Goal: Task Accomplishment & Management: Complete application form

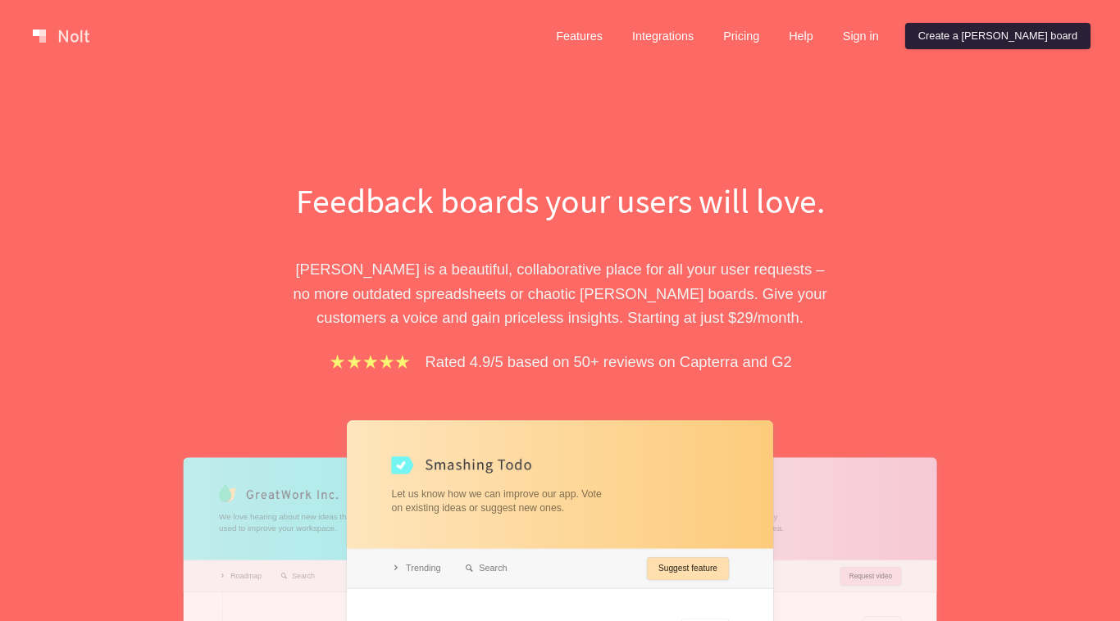
click at [1010, 42] on link "Create a Nolt board" at bounding box center [997, 36] width 185 height 26
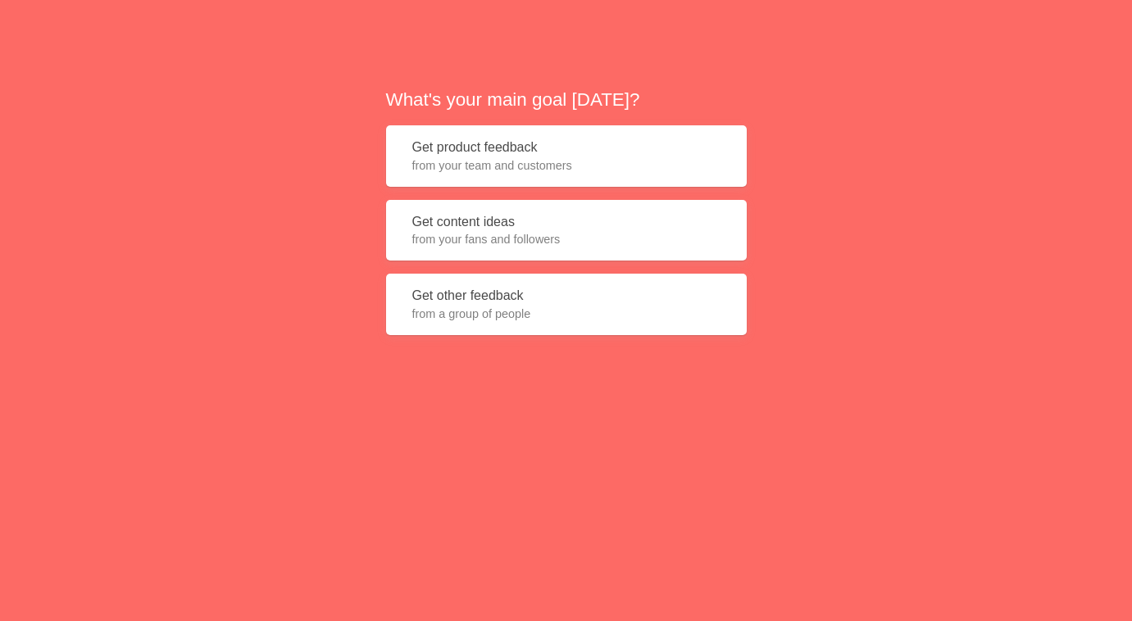
click at [659, 238] on span "from your fans and followers" at bounding box center [566, 239] width 308 height 16
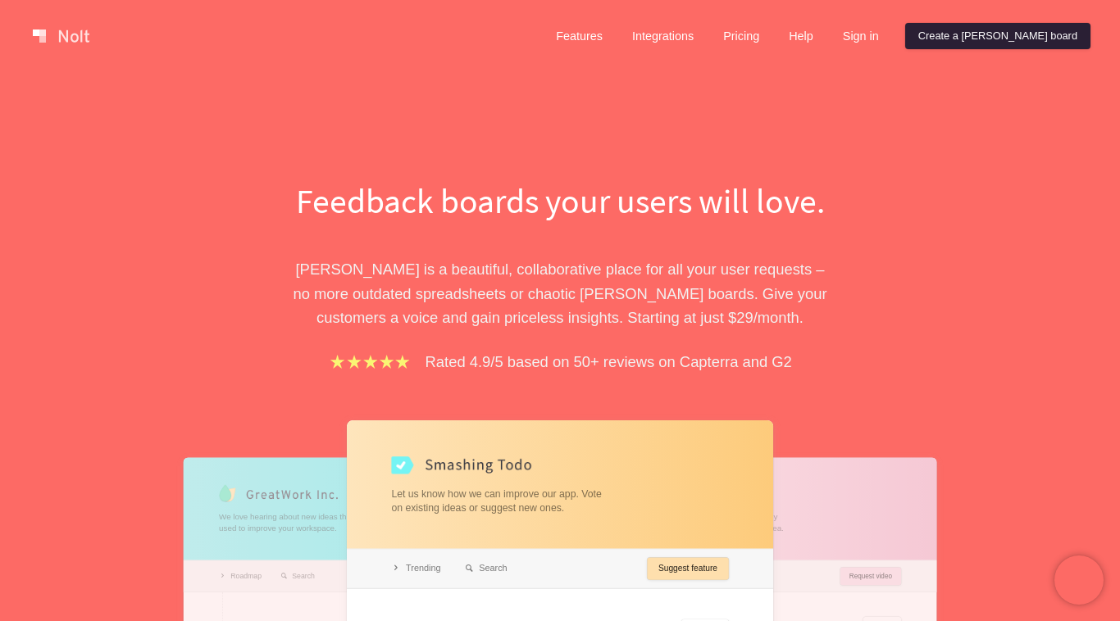
click at [1004, 33] on link "Create a Nolt board" at bounding box center [997, 36] width 185 height 26
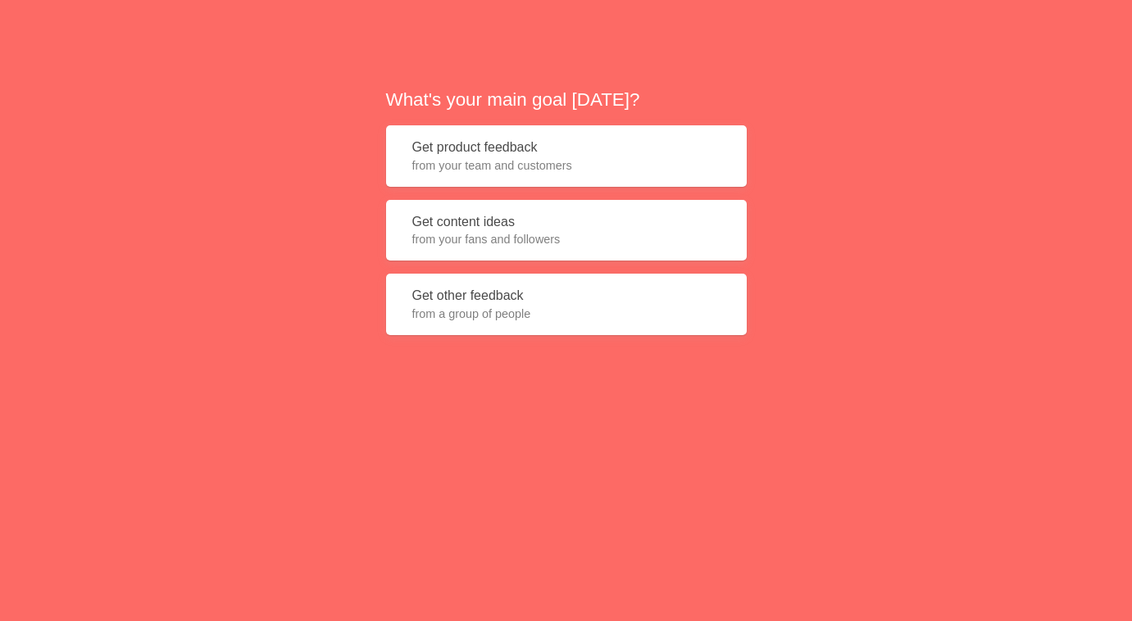
click at [539, 245] on span "from your fans and followers" at bounding box center [566, 239] width 308 height 16
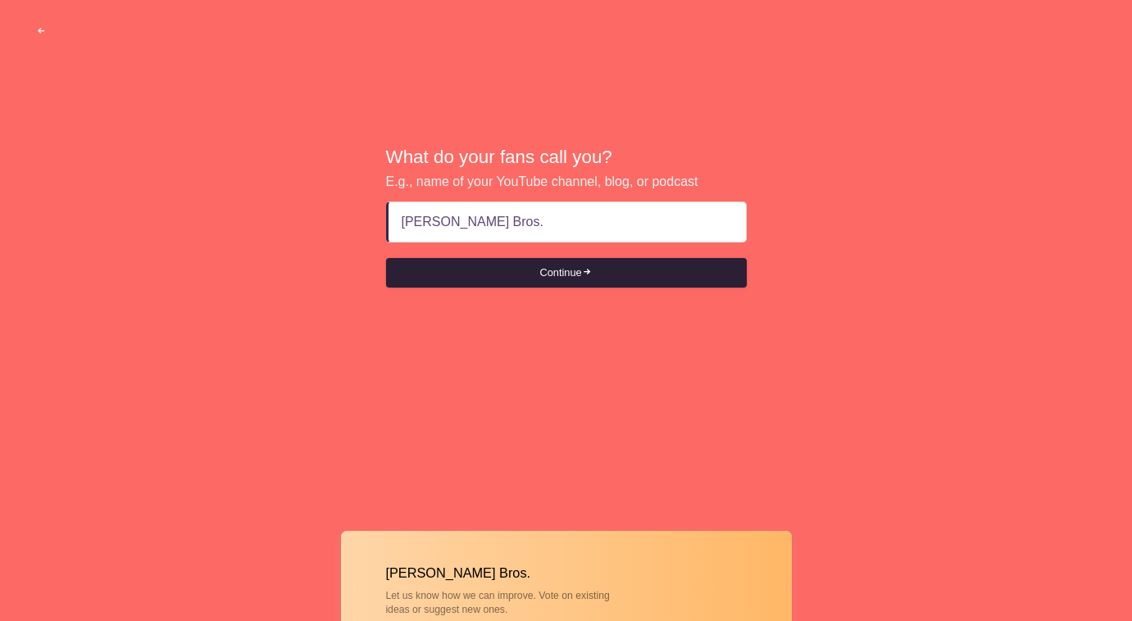
click at [516, 279] on button "Continue" at bounding box center [566, 273] width 361 height 30
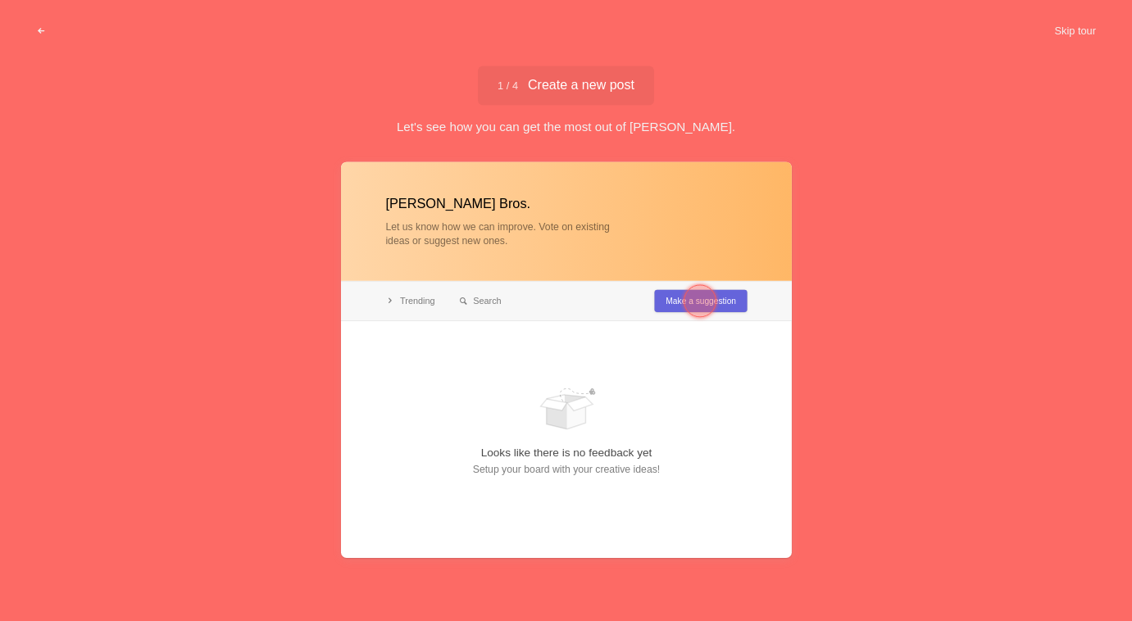
type input "[PERSON_NAME] Bros."
click at [673, 300] on div at bounding box center [700, 300] width 59 height 59
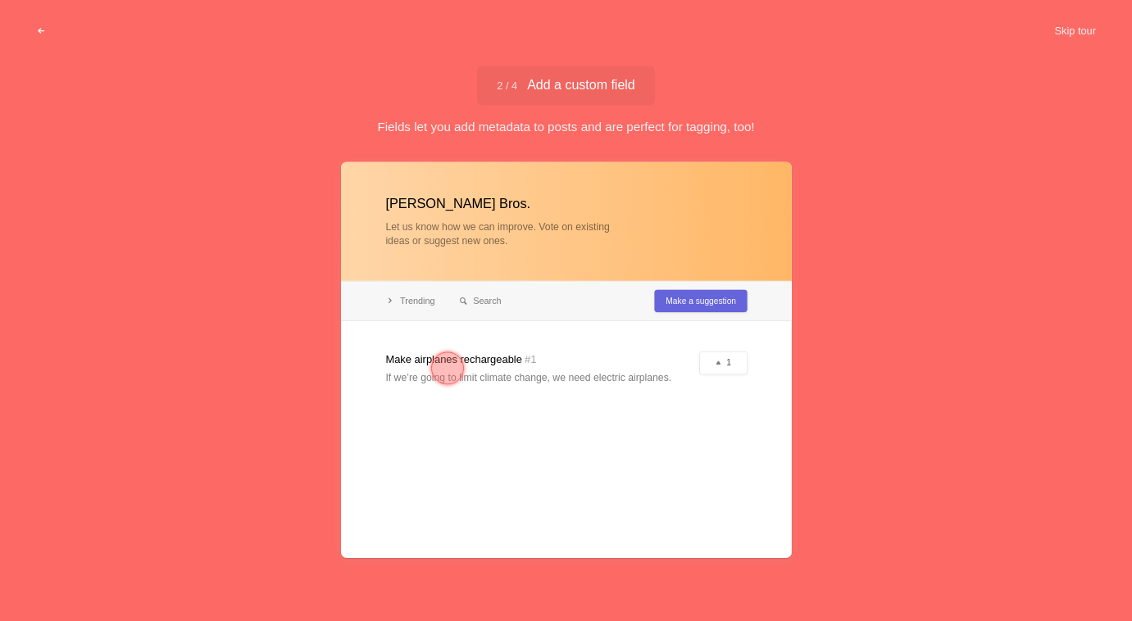
click at [849, 107] on div "2 / 4 Add a custom field Add a custom field Fields let you add metadata to post…" at bounding box center [566, 101] width 1132 height 70
click at [447, 368] on div at bounding box center [447, 368] width 33 height 33
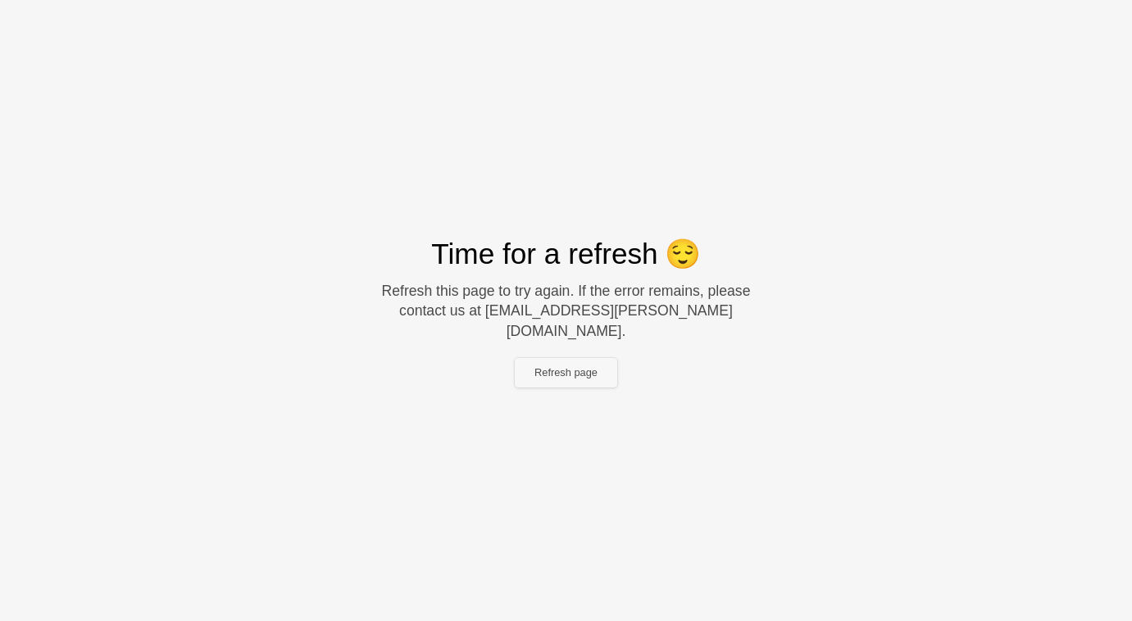
click at [566, 369] on button "Refresh page" at bounding box center [566, 373] width 102 height 30
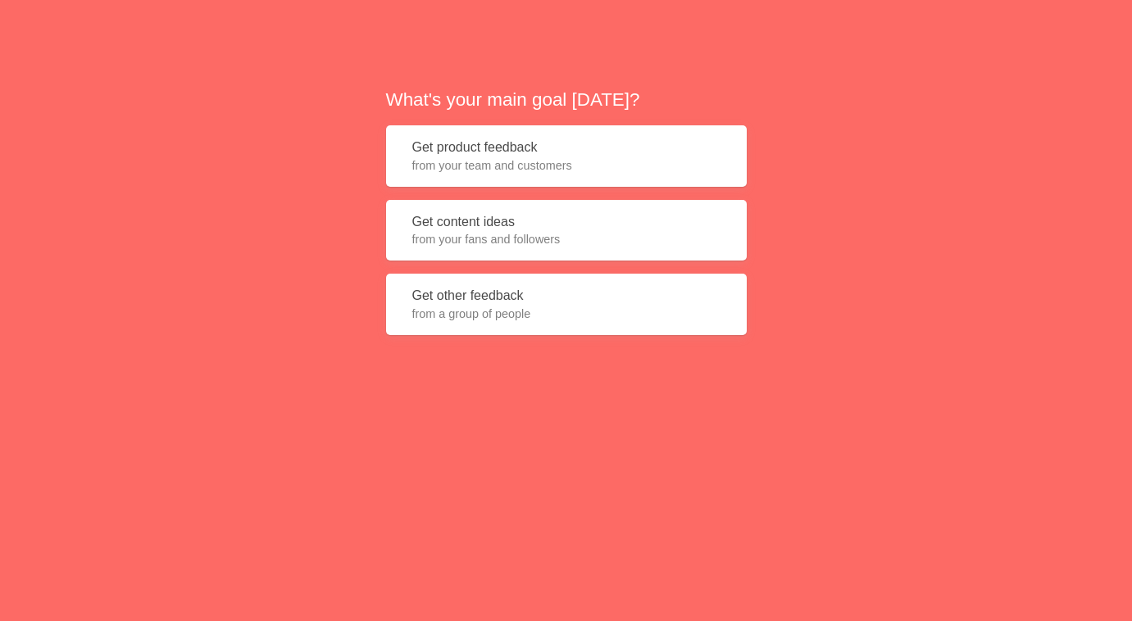
click at [480, 241] on span "from your fans and followers" at bounding box center [566, 239] width 308 height 16
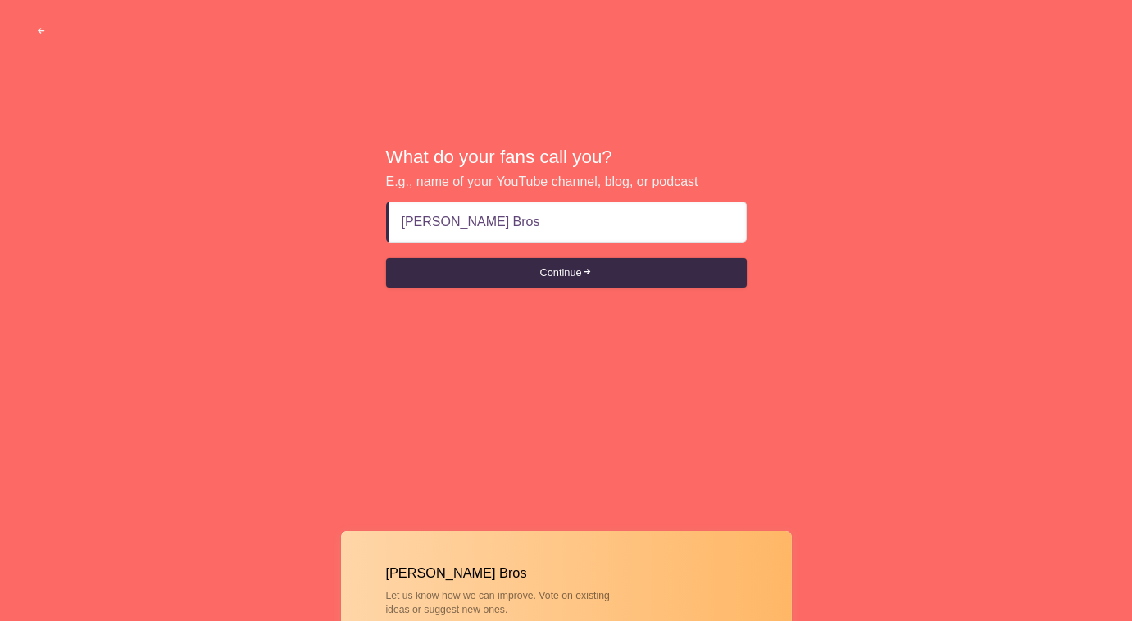
type input "Padron Bros."
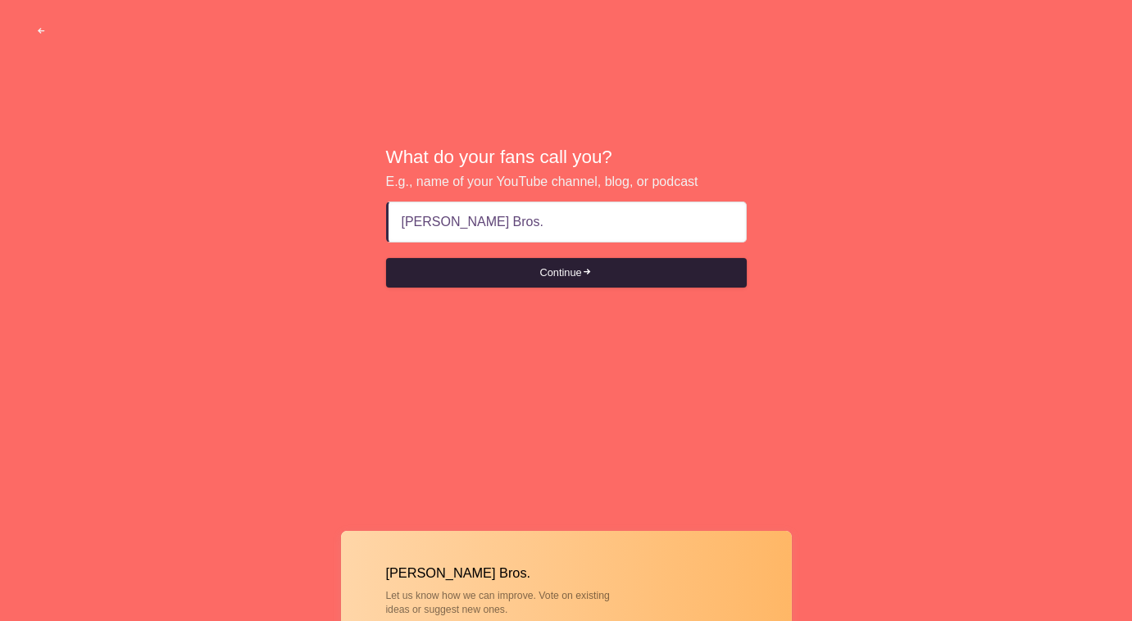
click at [498, 274] on button "Continue" at bounding box center [566, 273] width 361 height 30
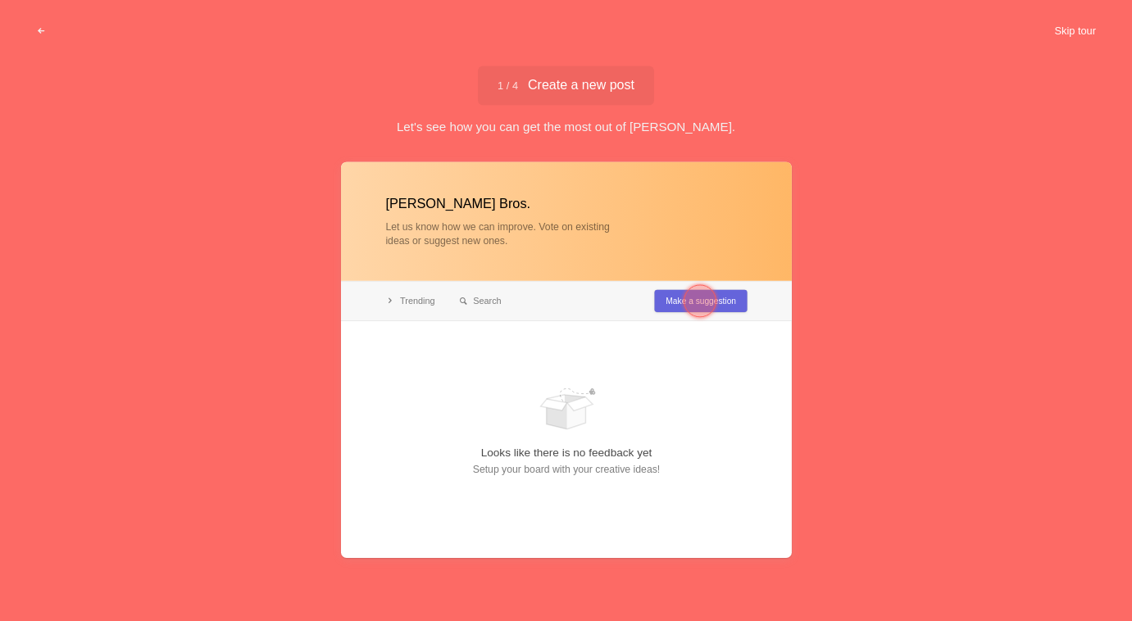
click at [1075, 27] on button "Skip tour" at bounding box center [1074, 31] width 81 height 30
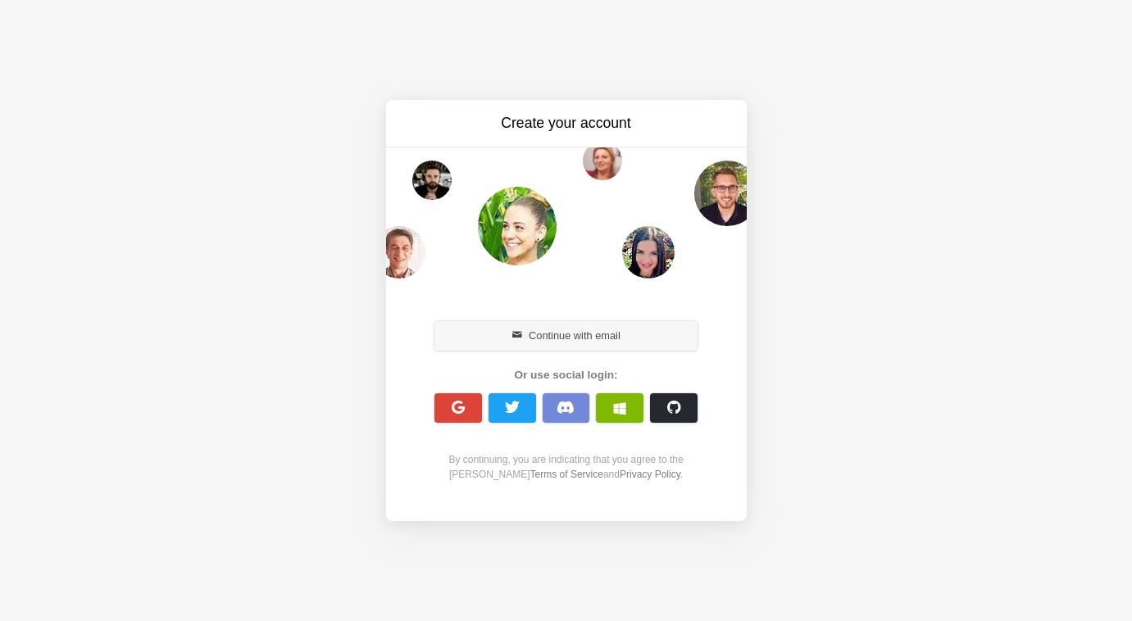
click at [573, 343] on button "Continue with email" at bounding box center [566, 336] width 264 height 30
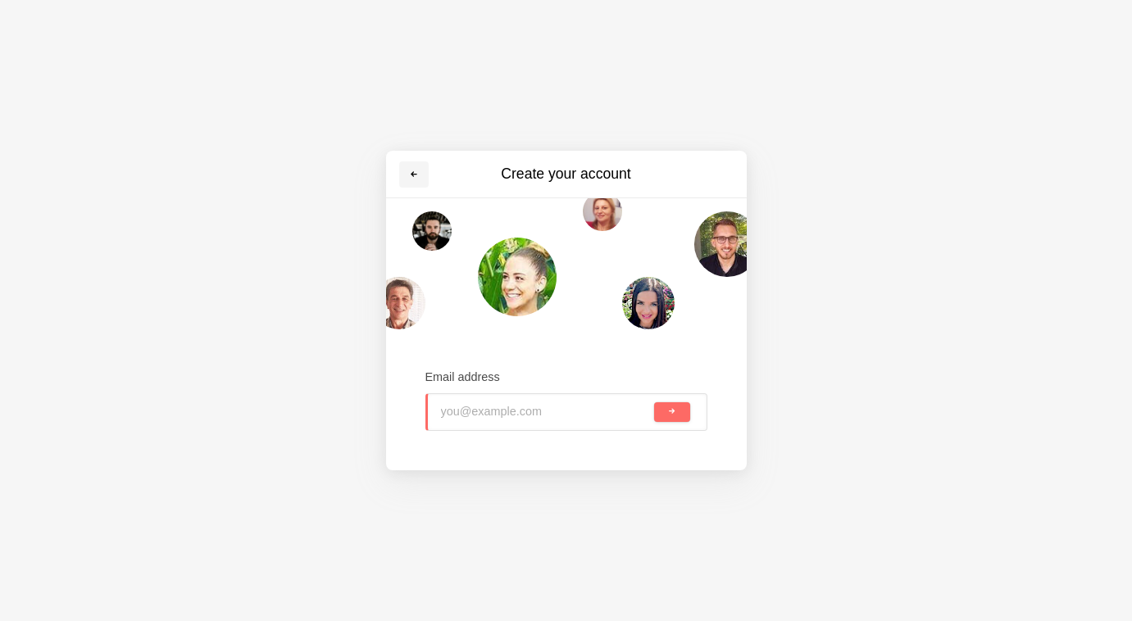
click at [411, 168] on link at bounding box center [414, 174] width 30 height 26
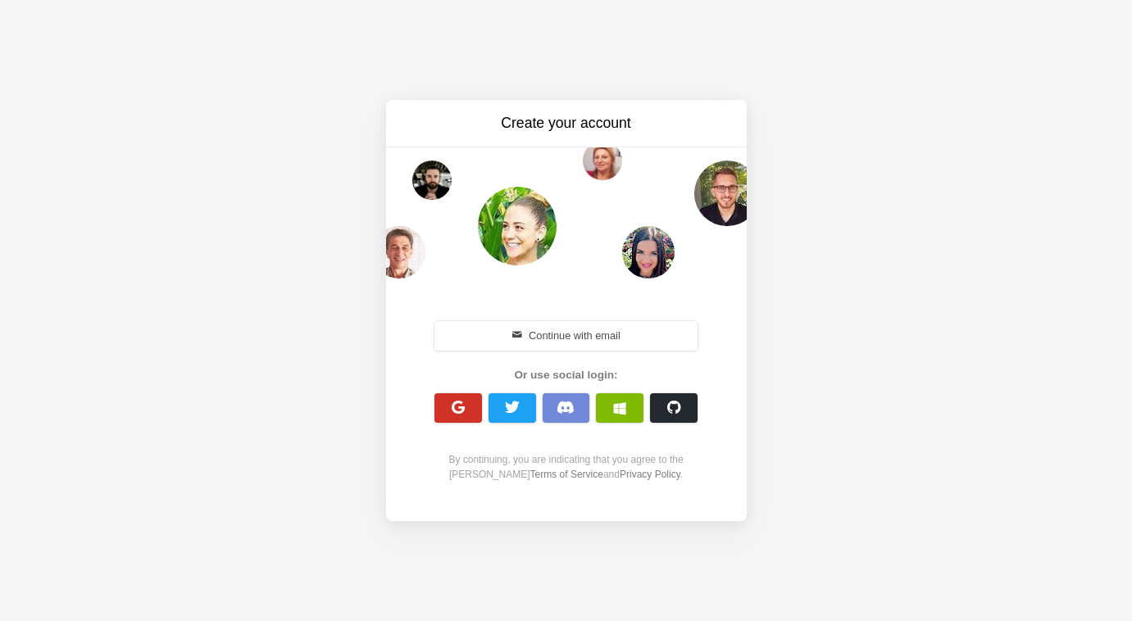
click at [448, 402] on button "button" at bounding box center [458, 408] width 48 height 30
